Goal: Transaction & Acquisition: Purchase product/service

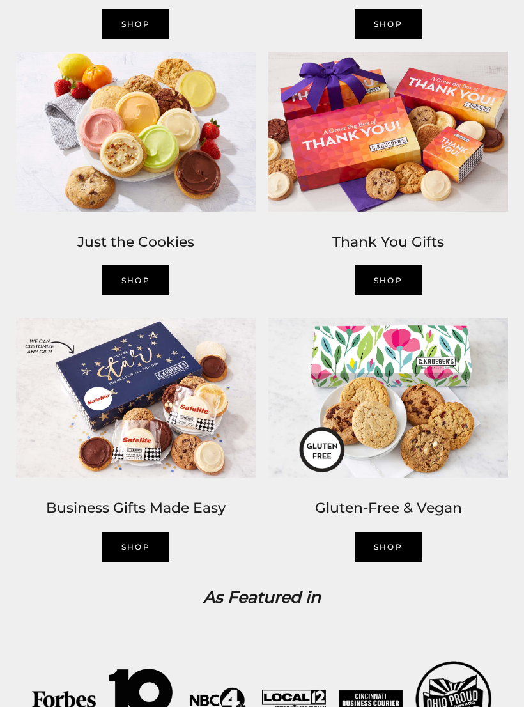
scroll to position [1208, 0]
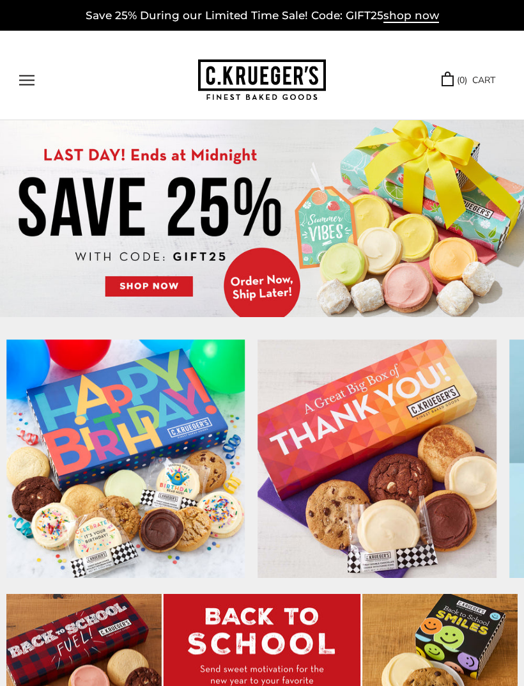
click at [35, 76] on button "Open navigation" at bounding box center [26, 80] width 15 height 11
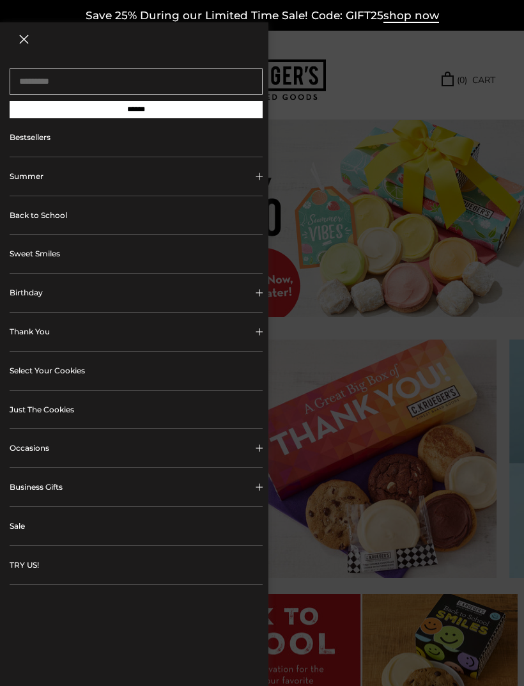
click at [226, 298] on button "Birthday" at bounding box center [136, 292] width 253 height 38
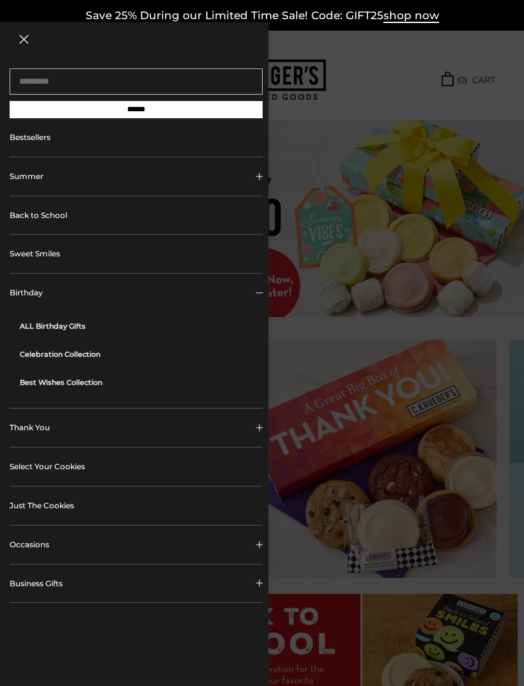
click at [72, 328] on link "ALL Birthday Gifts" at bounding box center [141, 326] width 243 height 28
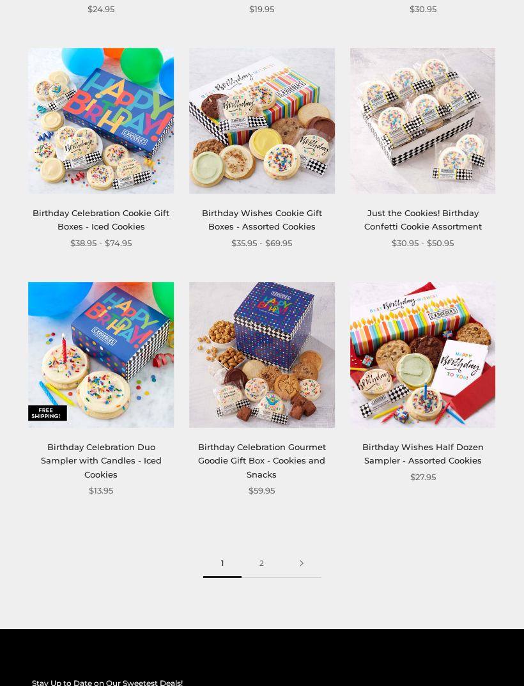
scroll to position [1707, 0]
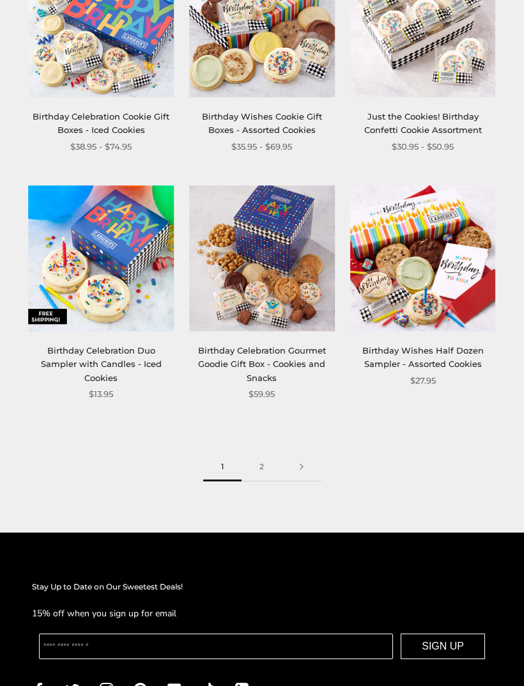
click at [265, 463] on link "2" at bounding box center [262, 467] width 40 height 29
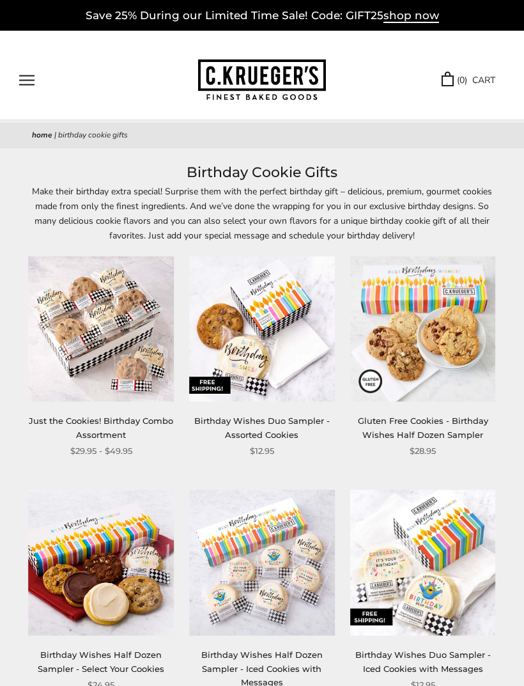
click at [93, 136] on span "Birthday Cookie Gifts" at bounding box center [93, 135] width 70 height 10
click at [33, 84] on button "Open navigation" at bounding box center [26, 80] width 15 height 11
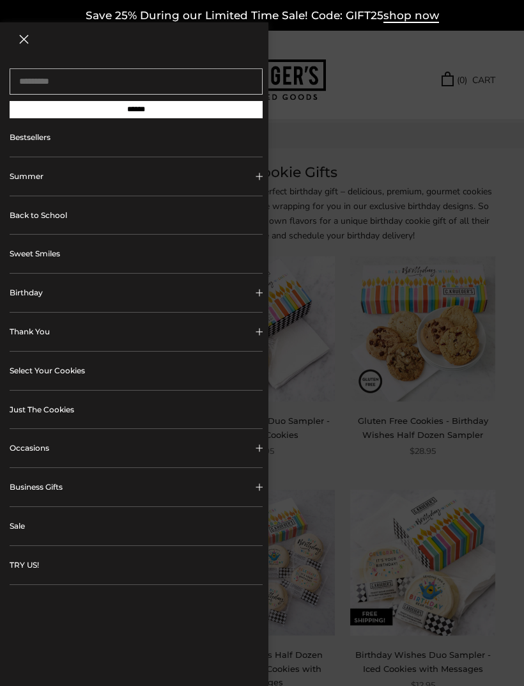
click at [171, 118] on input "******" at bounding box center [136, 109] width 253 height 17
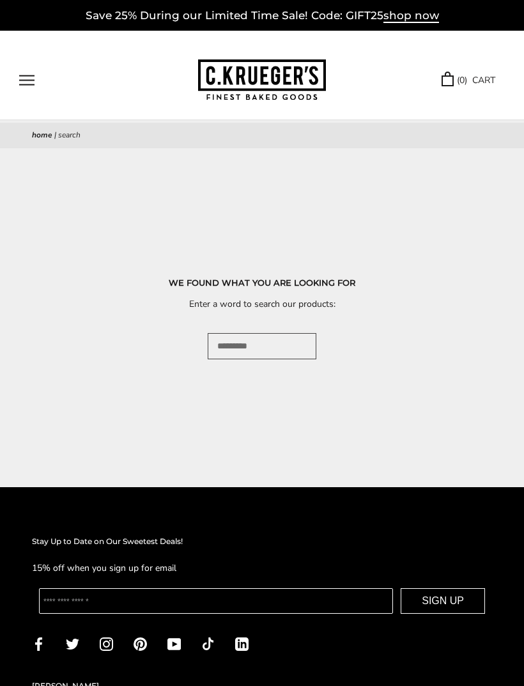
click at [244, 350] on input "Search..." at bounding box center [262, 346] width 109 height 26
type input "****"
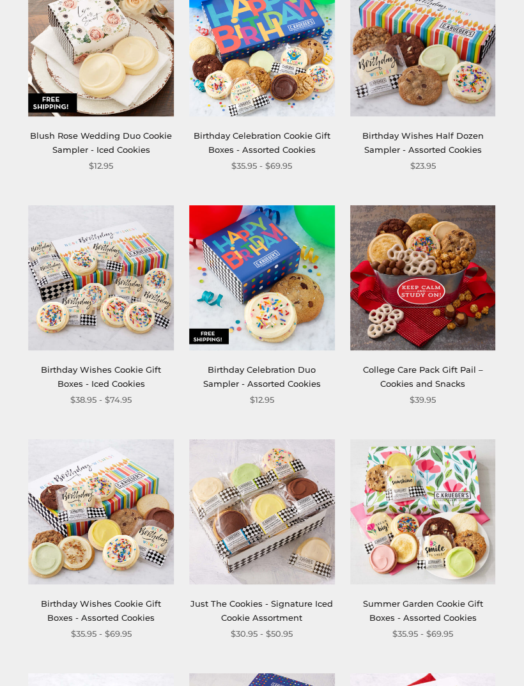
scroll to position [1656, 0]
